Goal: Task Accomplishment & Management: Manage account settings

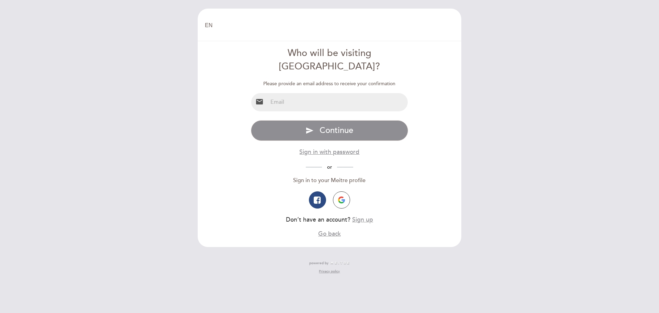
click at [341, 93] on input "email" at bounding box center [338, 102] width 140 height 18
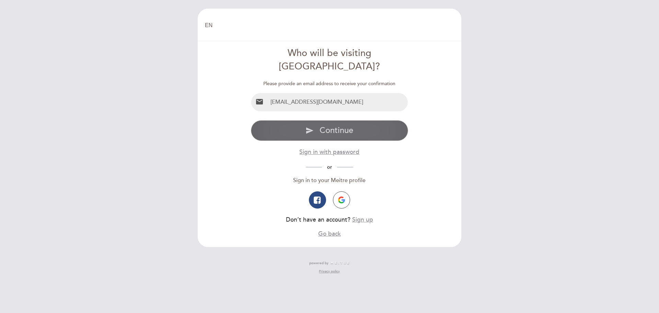
type input "[EMAIL_ADDRESS][DOMAIN_NAME]"
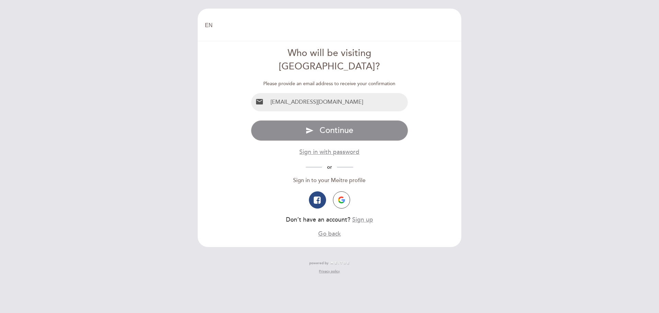
drag, startPoint x: 383, startPoint y: 119, endPoint x: 392, endPoint y: 169, distance: 50.7
click at [392, 169] on div "Specify email Invalid email type password send Continue Sign in with password o…" at bounding box center [330, 179] width 158 height 118
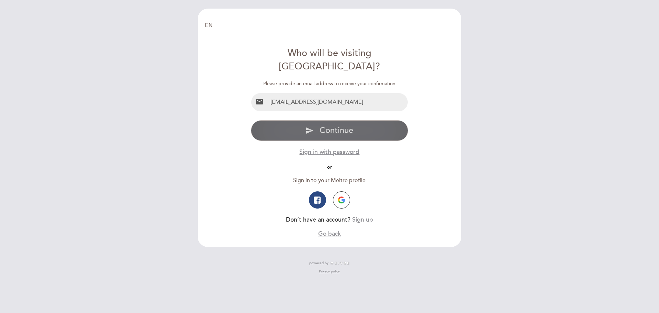
click at [360, 126] on button "send Continue" at bounding box center [330, 130] width 158 height 21
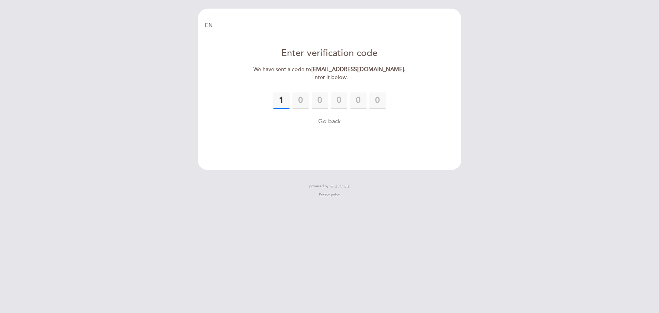
type input "1"
type input "2"
type input "1"
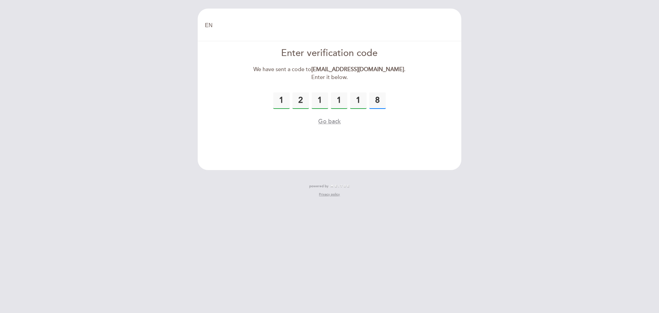
type input "8"
